Goal: Consume media (video, audio)

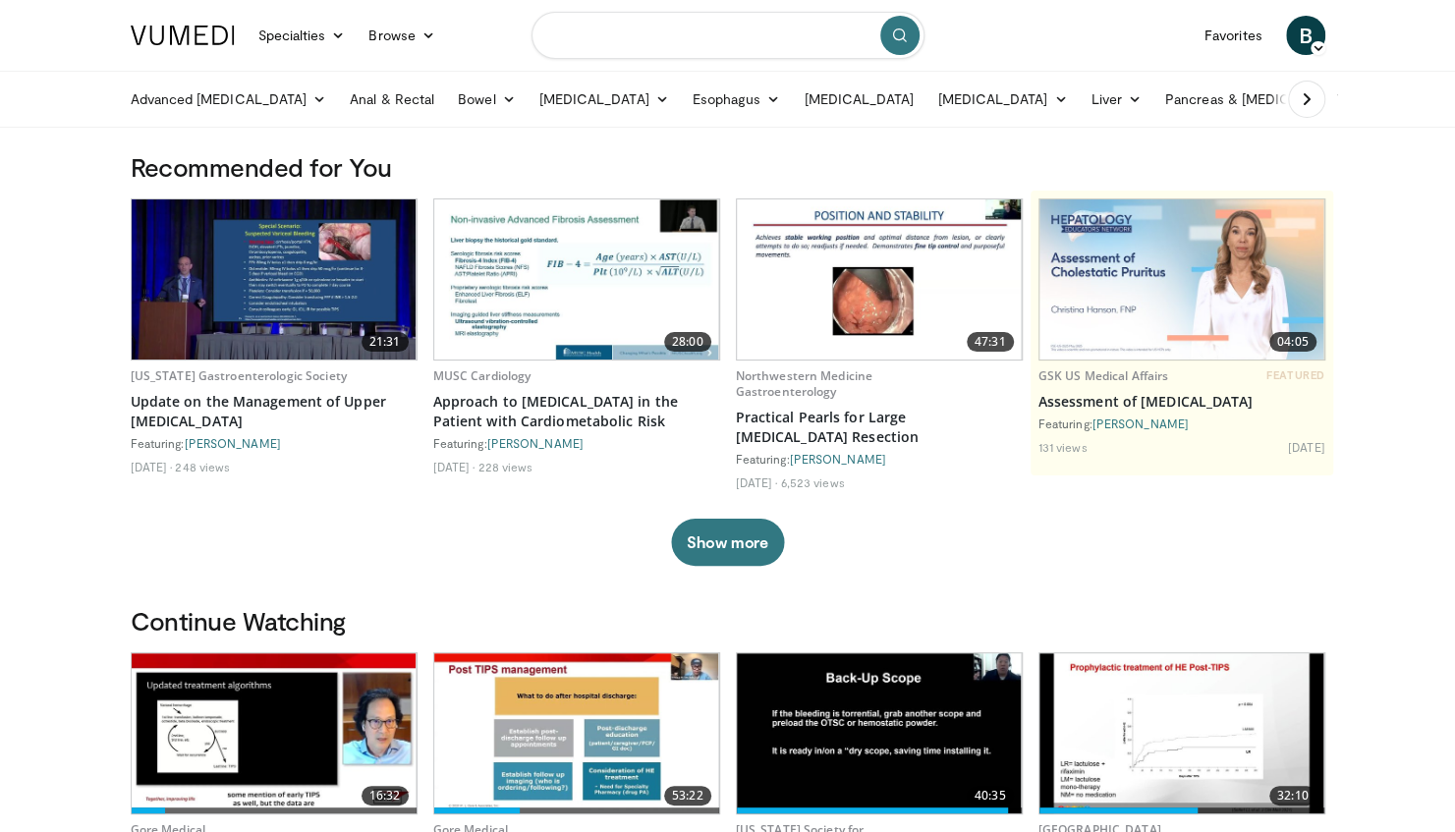
click at [693, 53] on input "Search topics, interventions" at bounding box center [727, 35] width 393 height 47
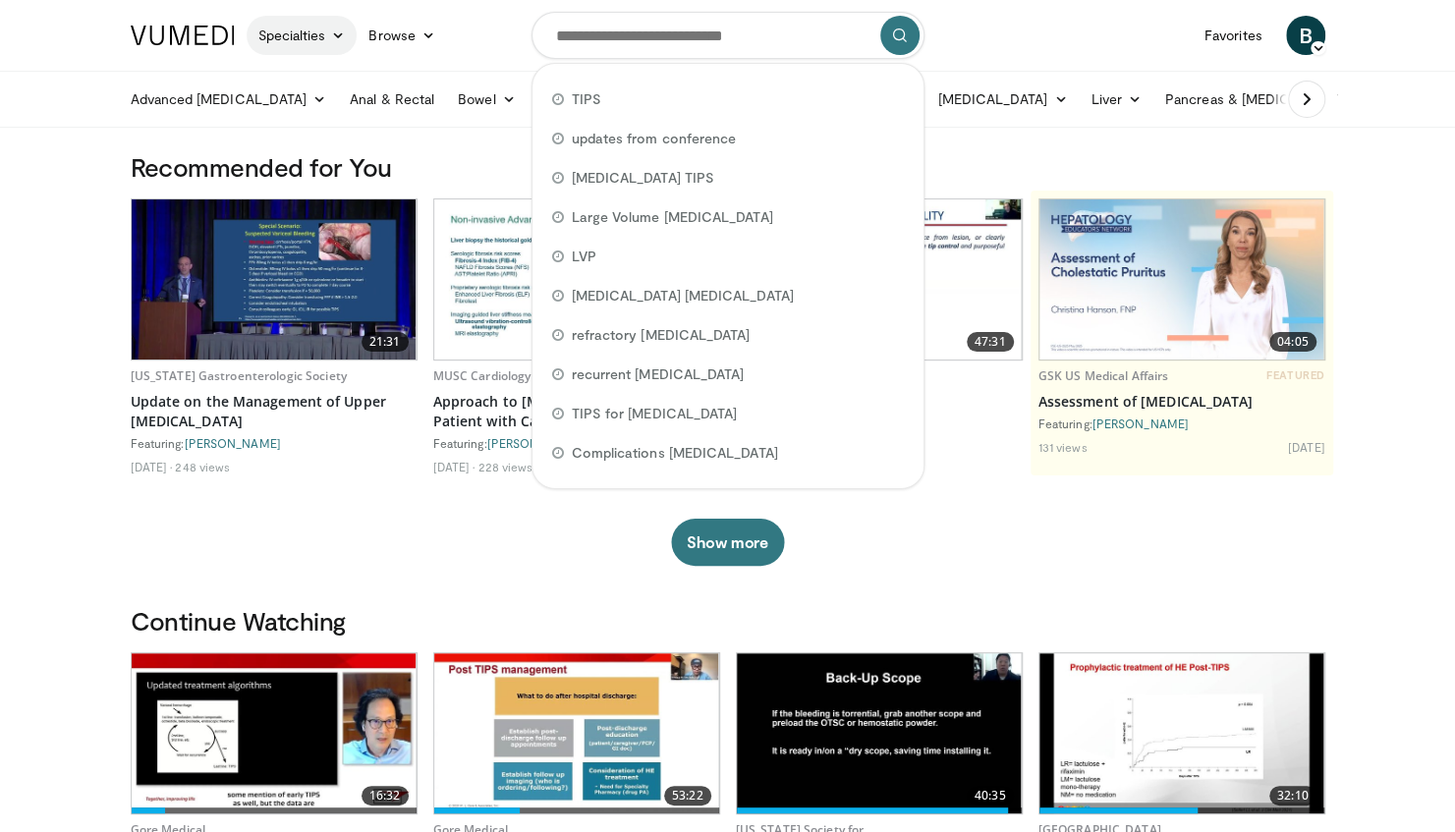
click at [313, 35] on link "Specialties" at bounding box center [302, 35] width 111 height 39
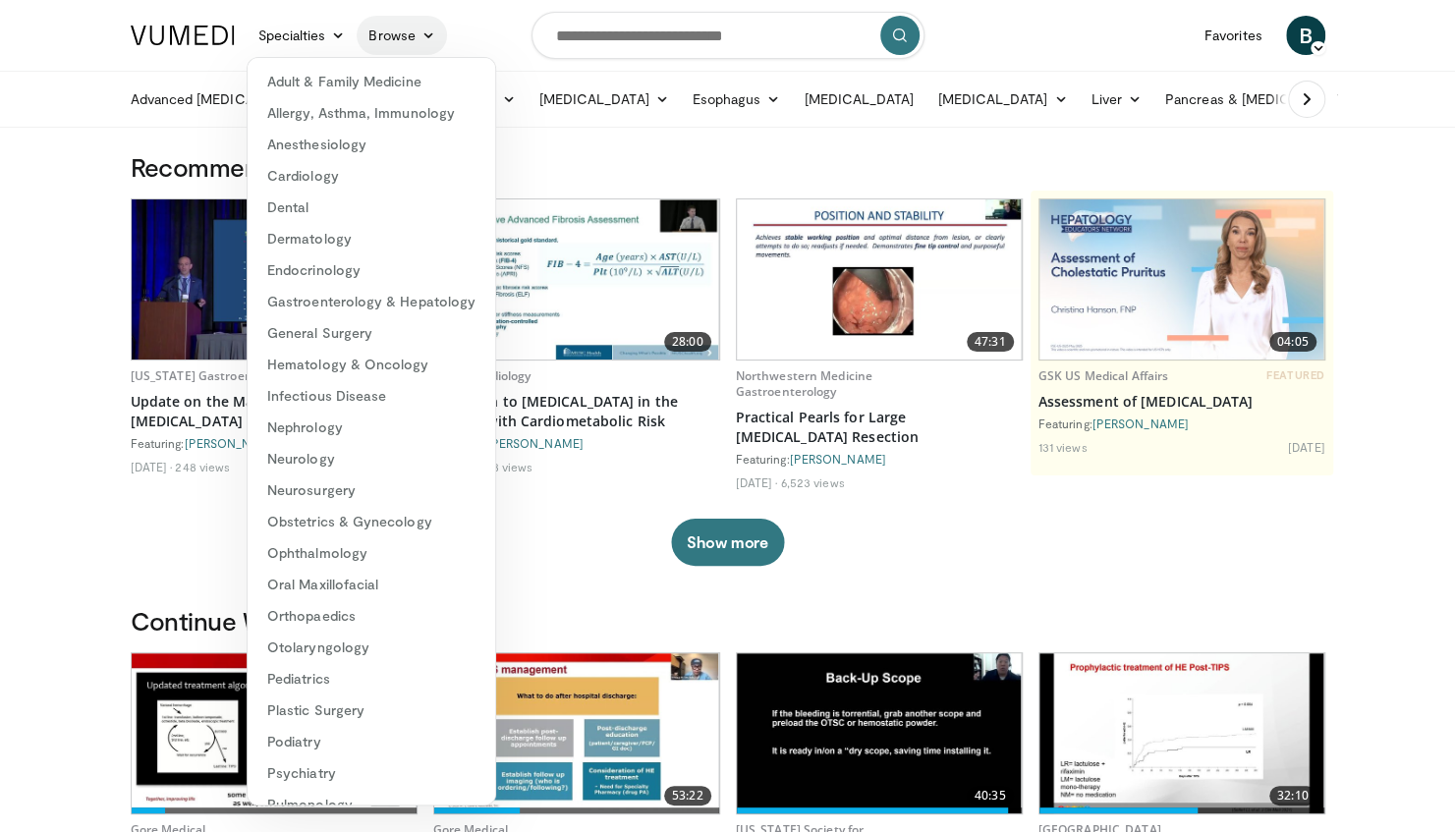
click at [398, 34] on link "Browse" at bounding box center [402, 35] width 90 height 39
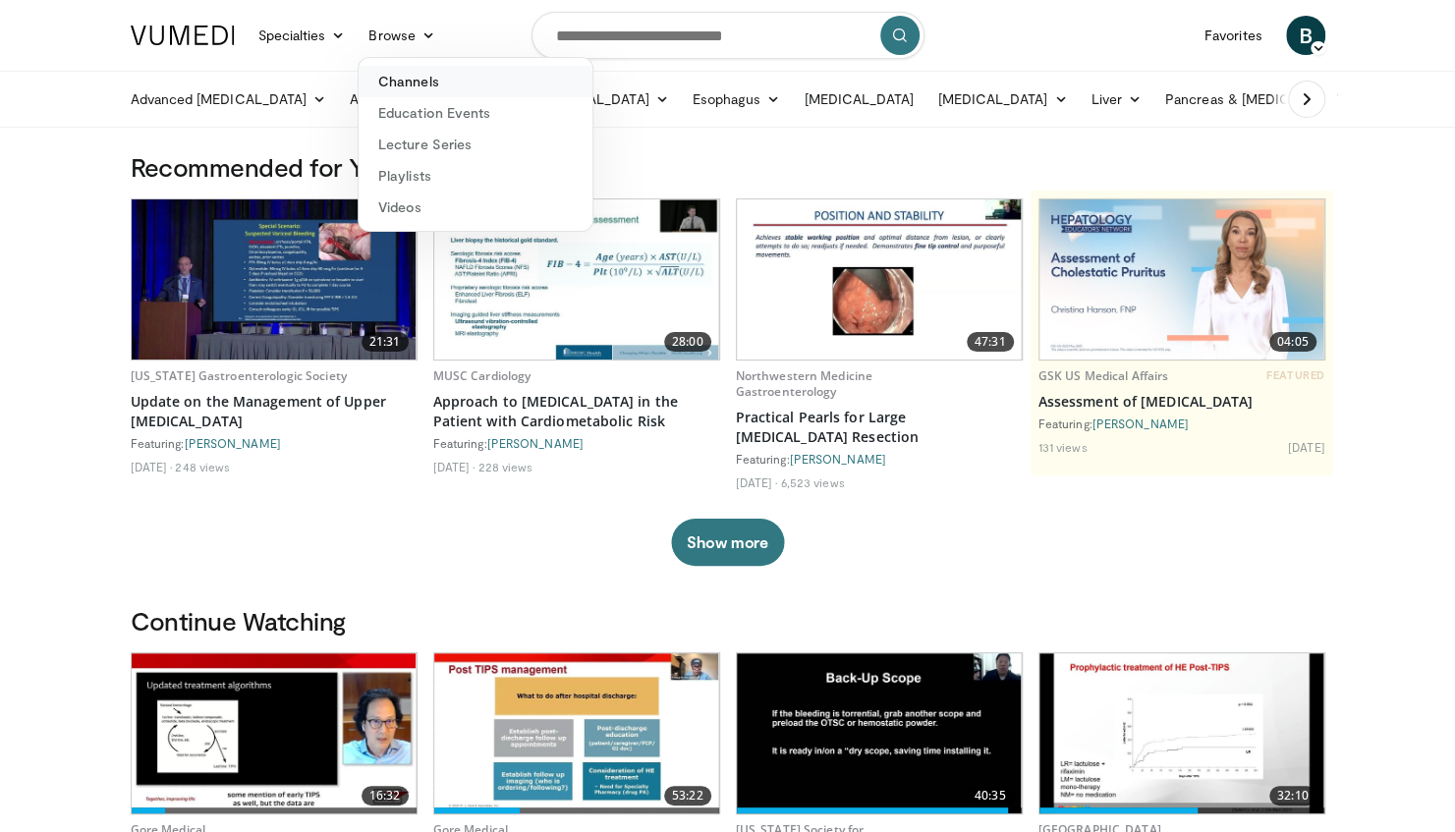
click at [411, 85] on link "Channels" at bounding box center [476, 81] width 234 height 31
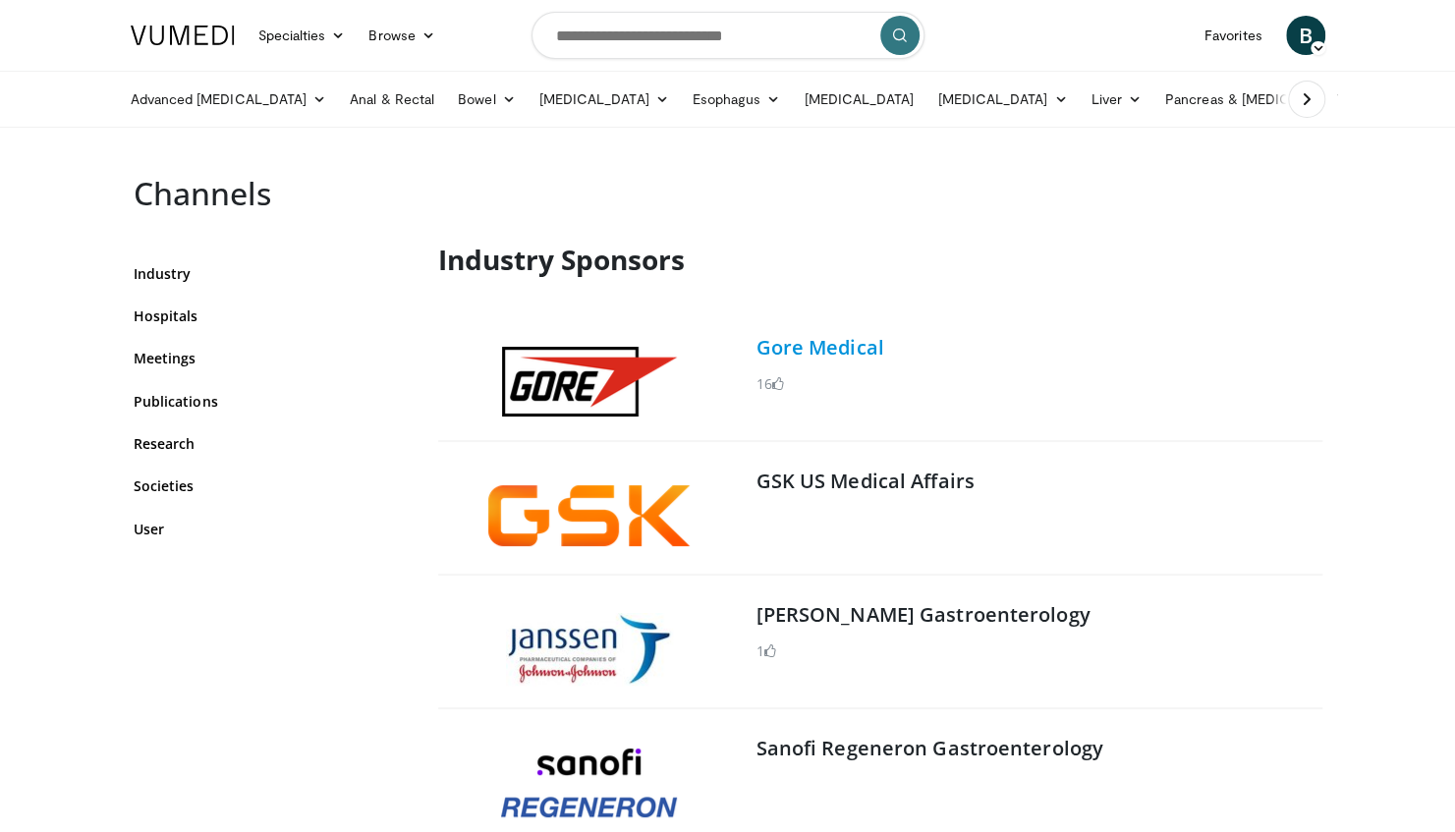
click at [859, 350] on link "Gore Medical" at bounding box center [820, 347] width 128 height 27
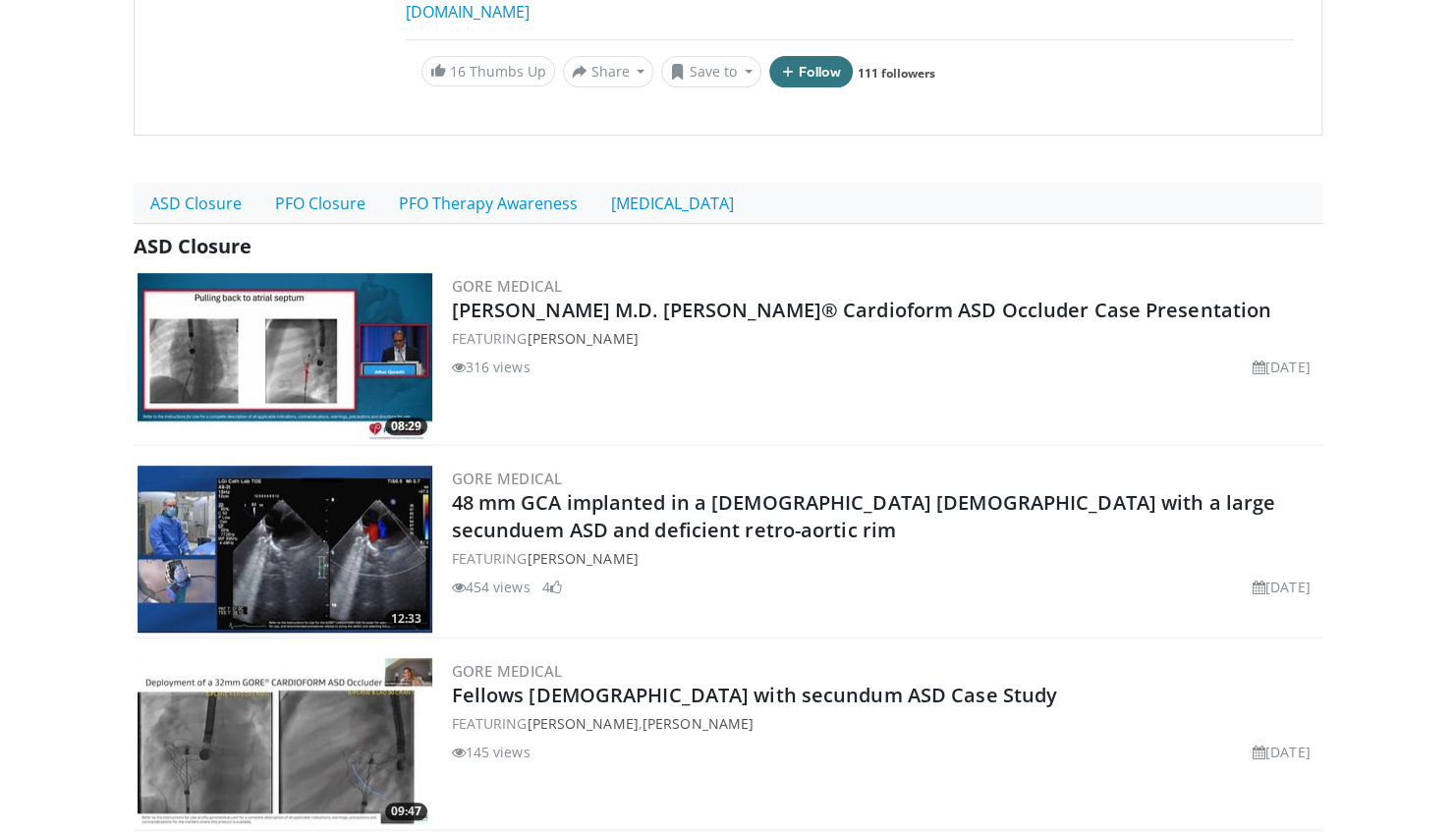
scroll to position [422, 0]
click at [679, 182] on link "[MEDICAL_DATA]" at bounding box center [672, 202] width 156 height 41
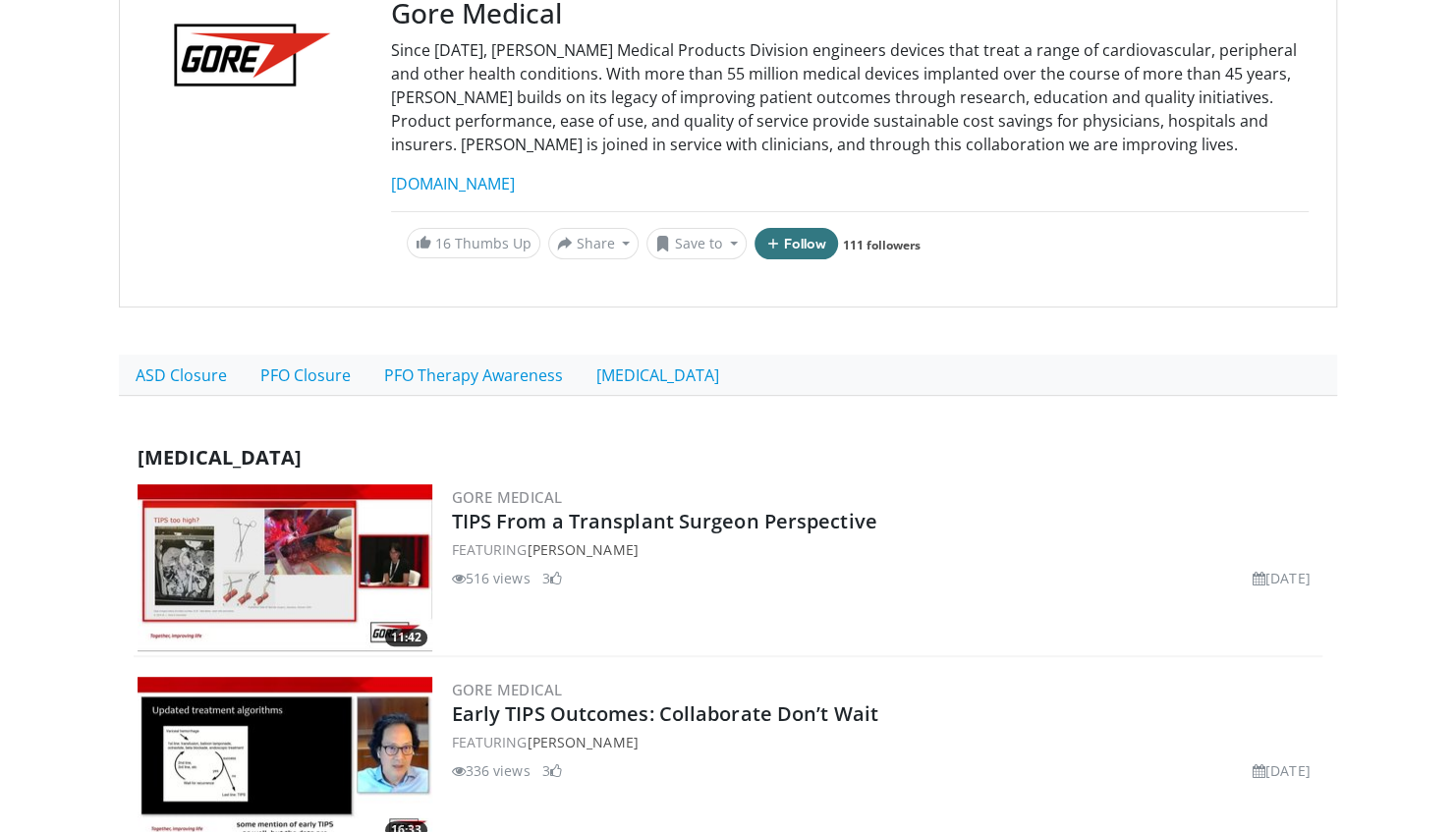
scroll to position [304, 0]
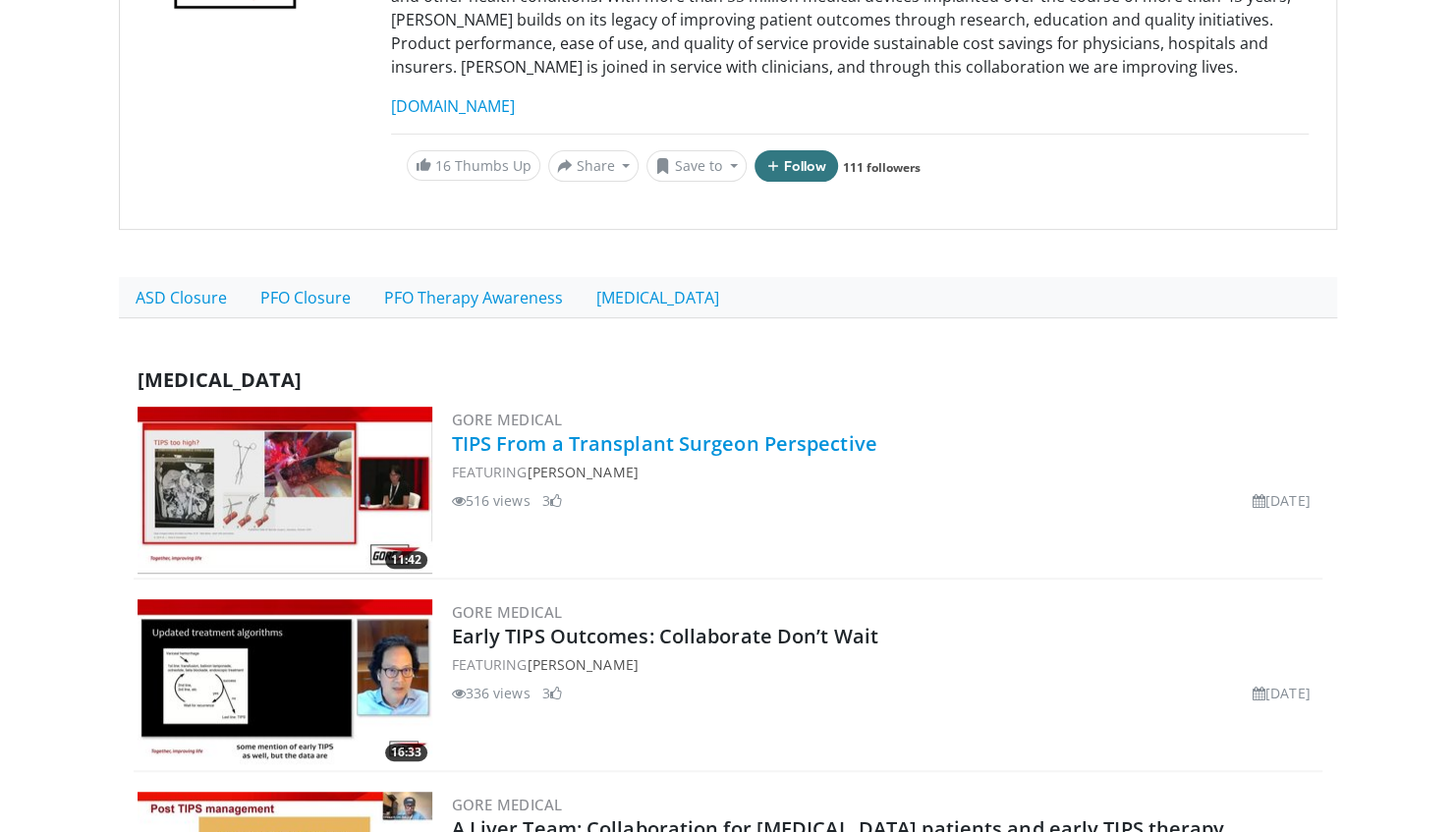
click at [623, 442] on link "TIPS From a Transplant Surgeon Perspective" at bounding box center [664, 443] width 425 height 27
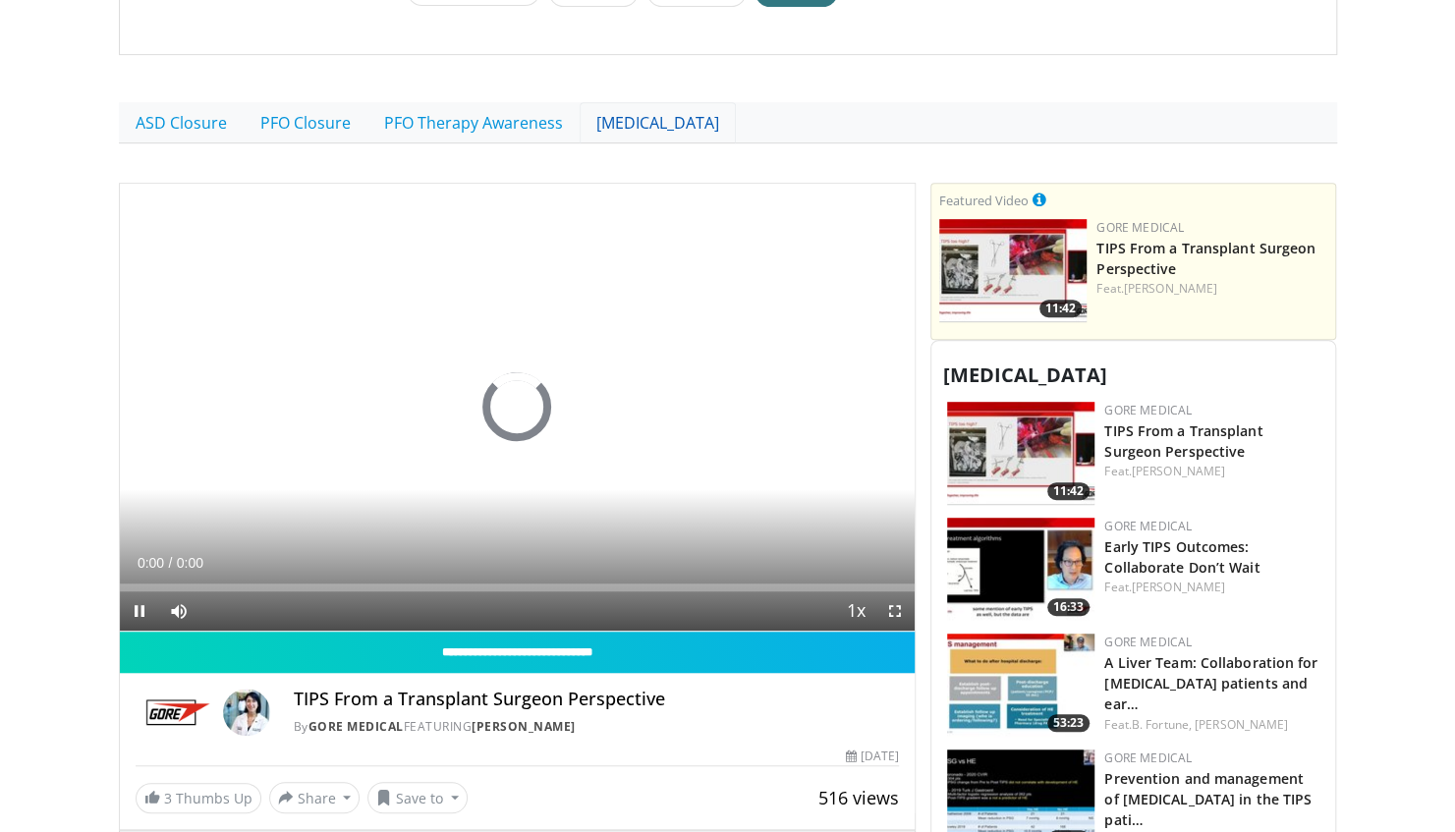
scroll to position [479, 0]
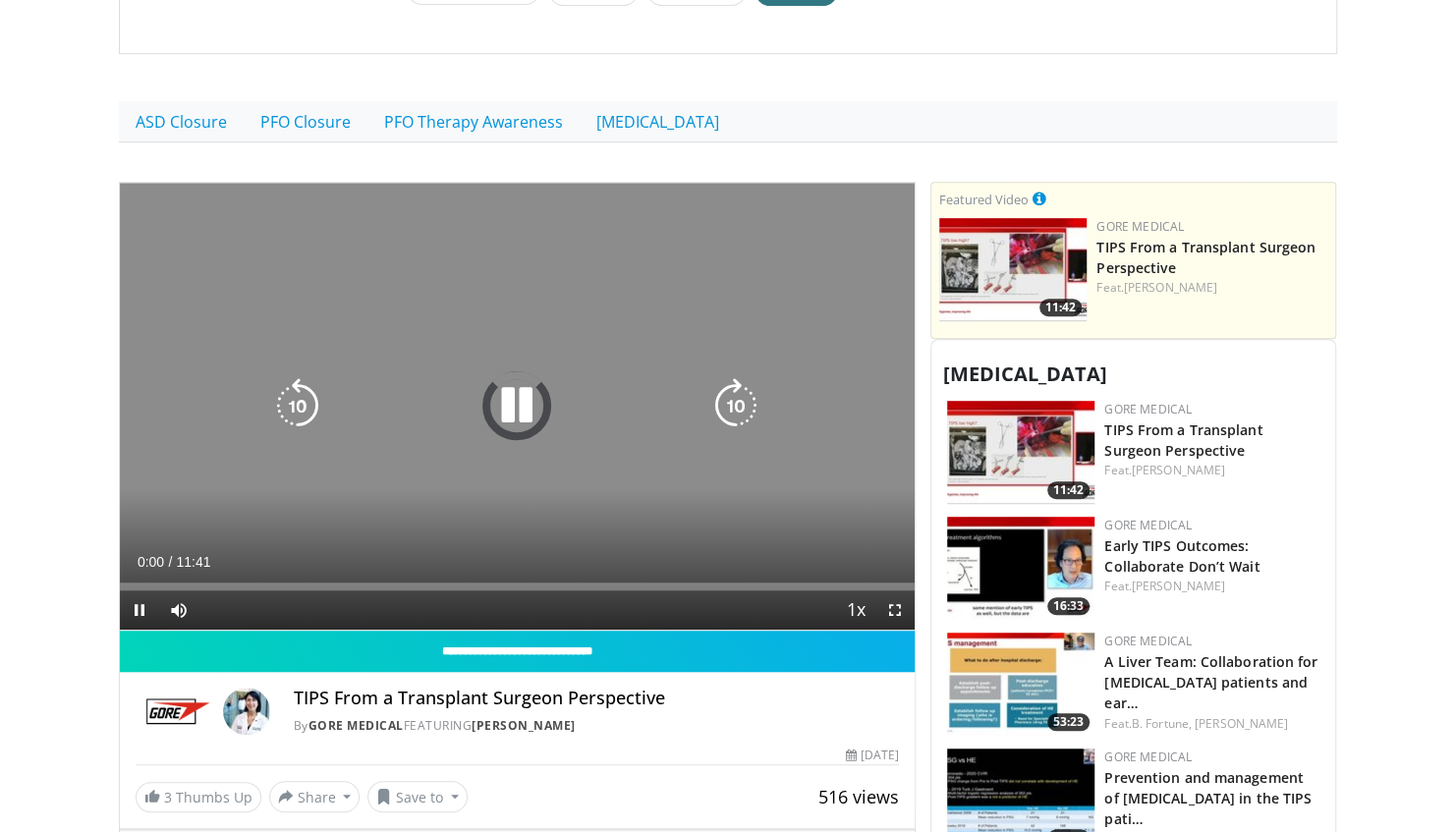
click at [504, 407] on icon "Video Player" at bounding box center [516, 405] width 55 height 55
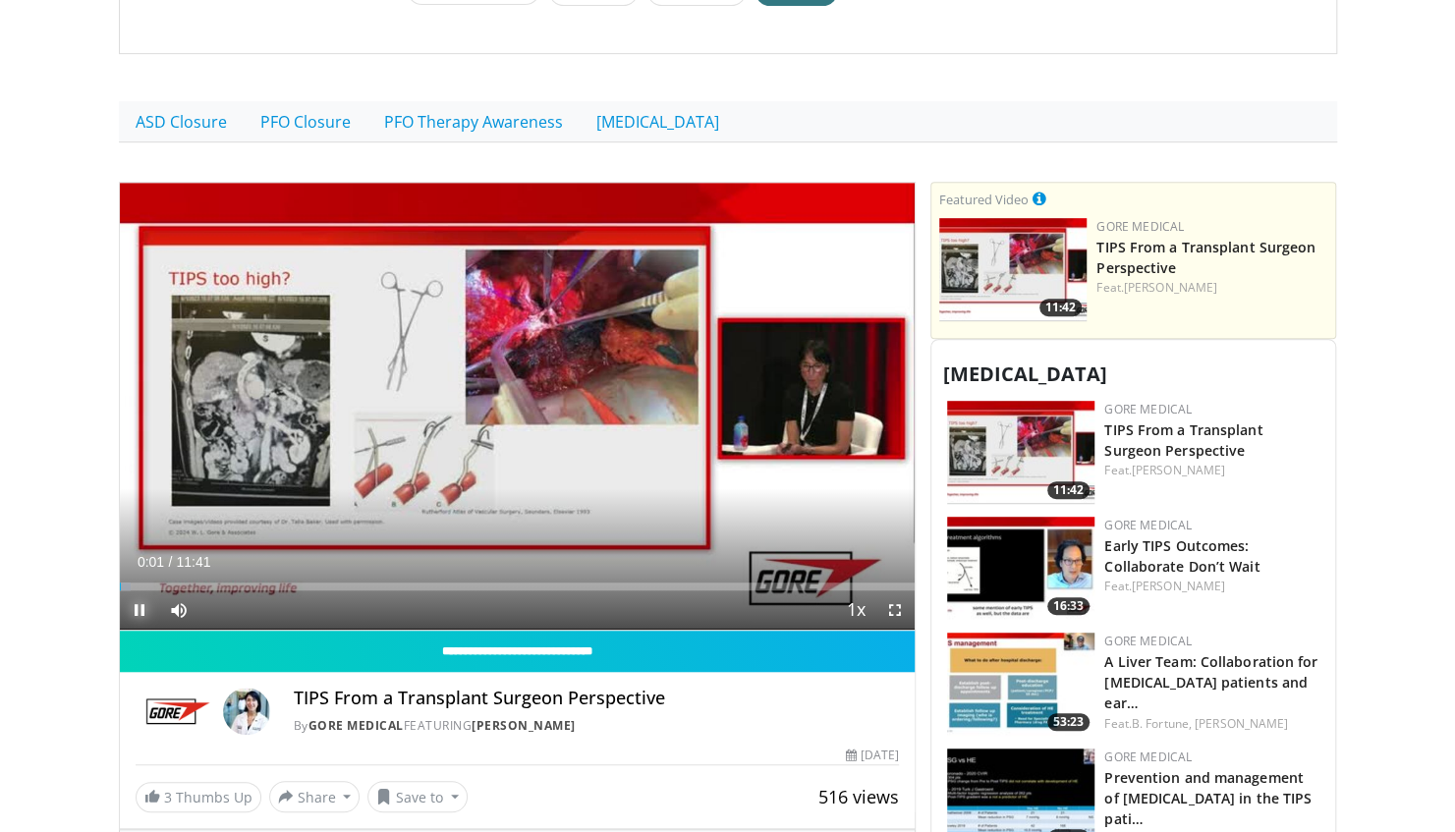
click at [136, 605] on span "Video Player" at bounding box center [139, 609] width 39 height 39
